Goal: Check status: Check status

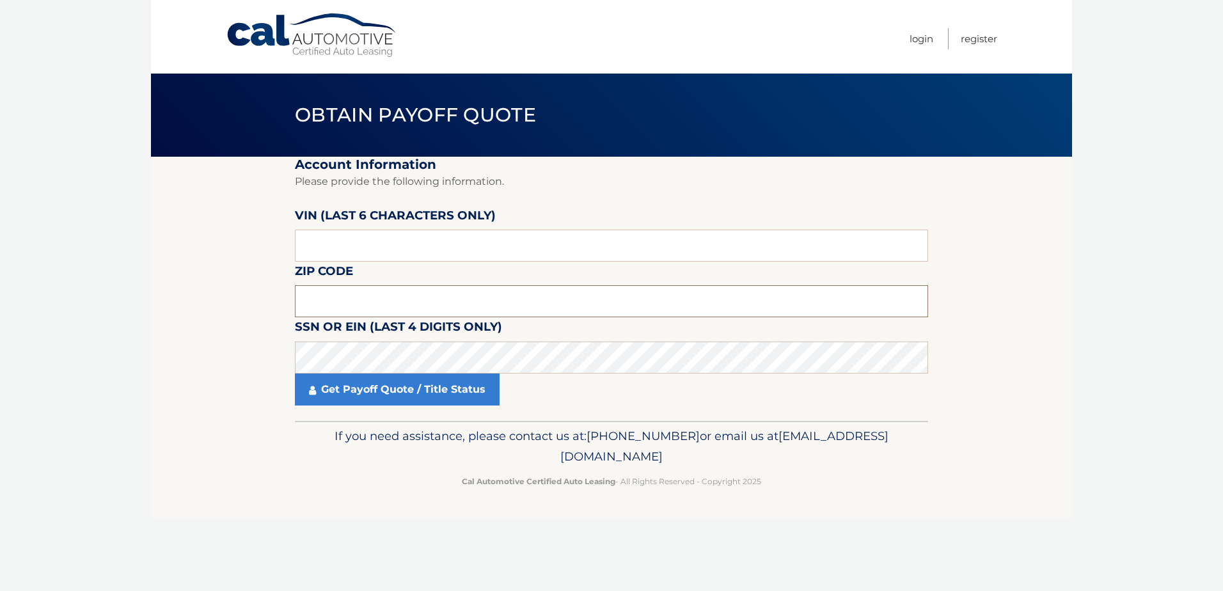
click at [301, 302] on input "text" at bounding box center [611, 301] width 633 height 32
click at [328, 306] on input "text" at bounding box center [611, 301] width 633 height 32
type input "11804"
click at [315, 238] on input "text" at bounding box center [611, 246] width 633 height 32
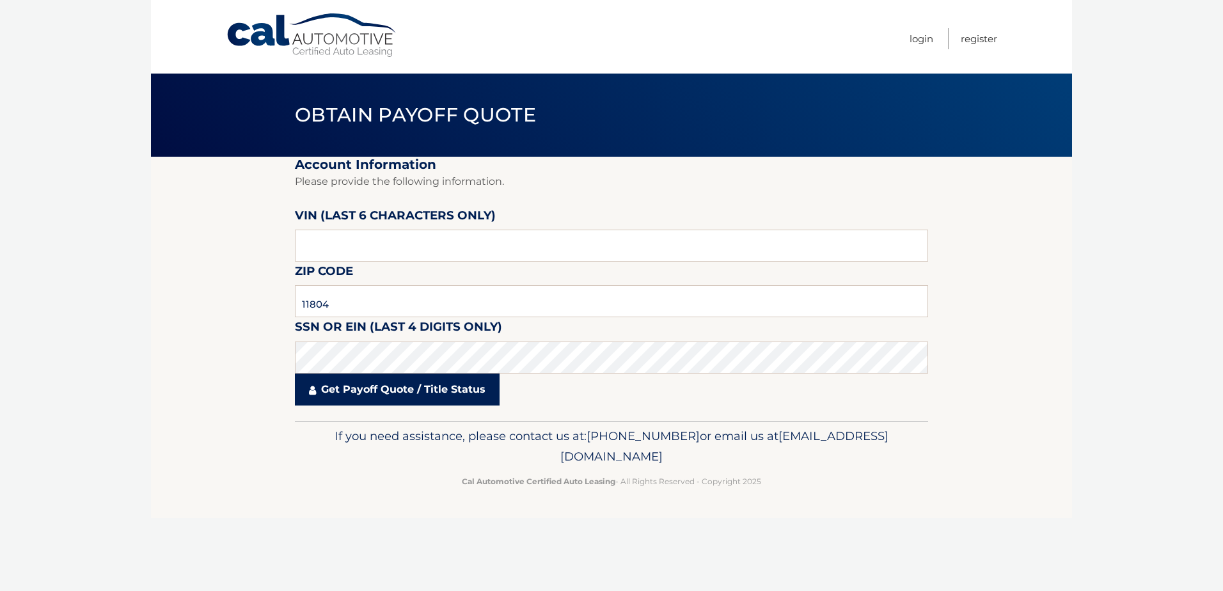
click at [359, 398] on link "Get Payoff Quote / Title Status" at bounding box center [397, 389] width 205 height 32
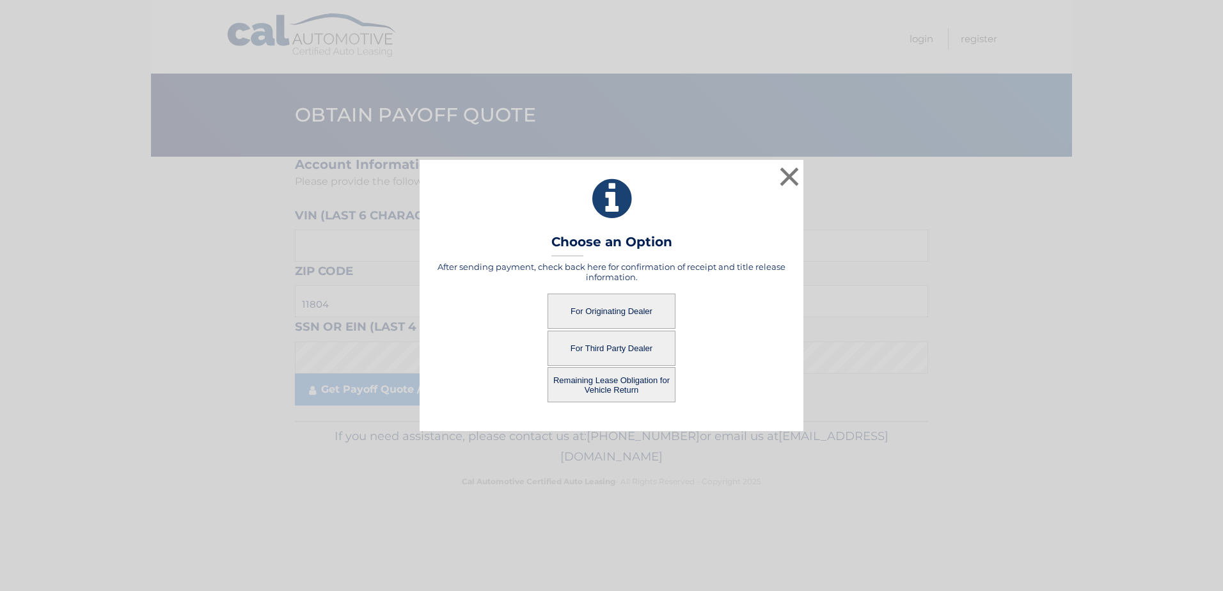
click at [595, 306] on button "For Originating Dealer" at bounding box center [611, 311] width 128 height 35
click at [594, 313] on button "For Originating Dealer" at bounding box center [611, 311] width 128 height 35
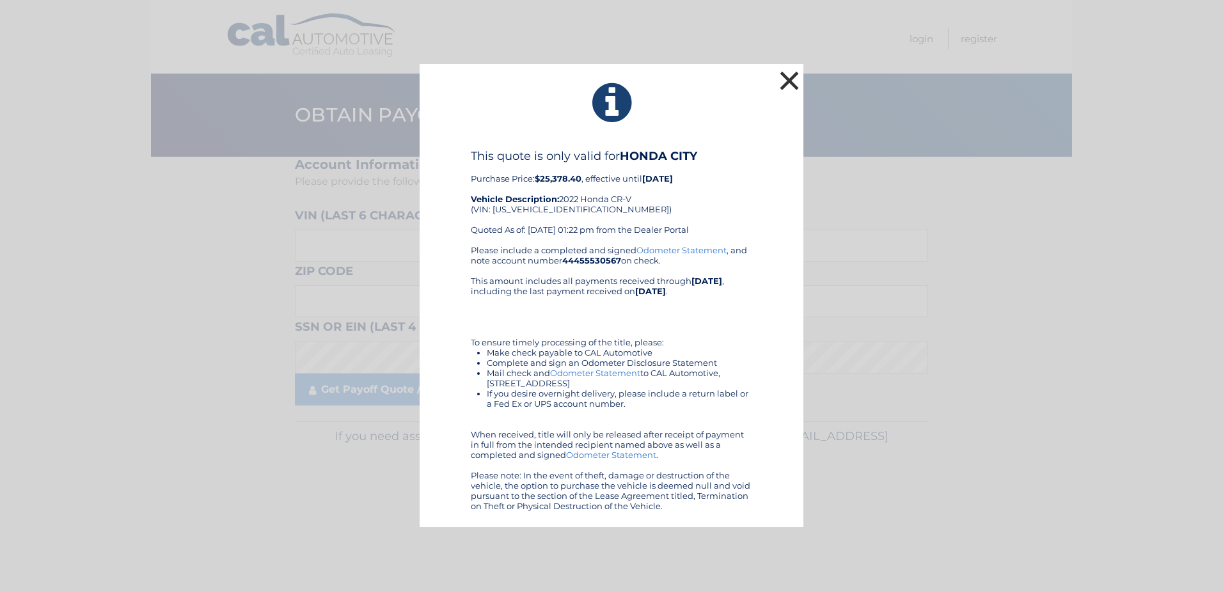
drag, startPoint x: 786, startPoint y: 81, endPoint x: 762, endPoint y: 72, distance: 25.5
click at [786, 81] on button "×" at bounding box center [789, 81] width 26 height 26
